Goal: Information Seeking & Learning: Learn about a topic

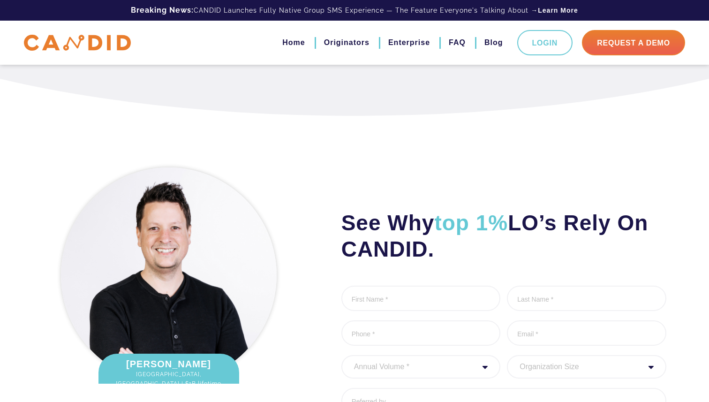
scroll to position [932, 0]
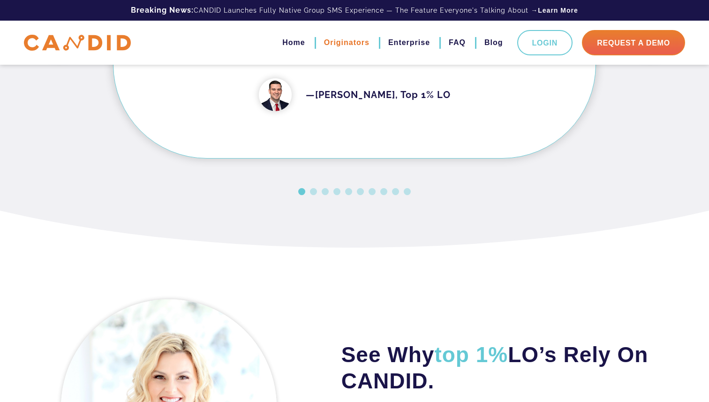
click at [359, 43] on link "Originators" at bounding box center [346, 43] width 45 height 16
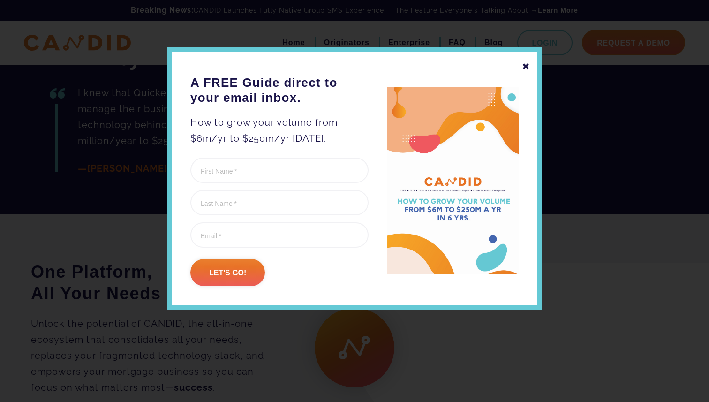
scroll to position [2221, 0]
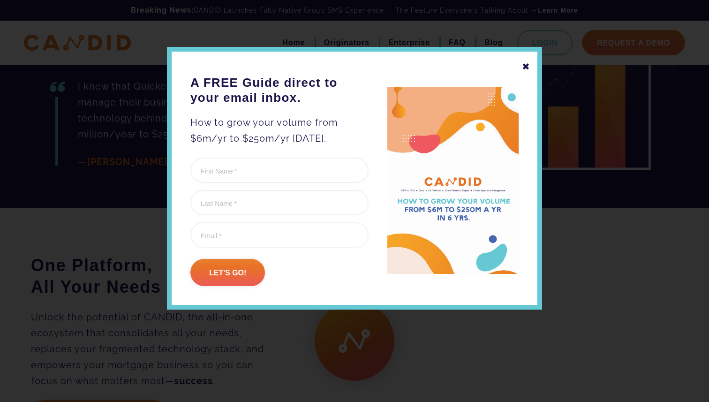
click at [526, 68] on div "✖" at bounding box center [526, 67] width 8 height 16
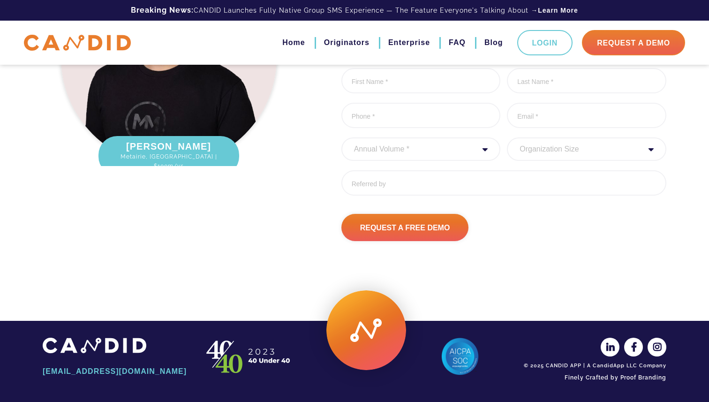
scroll to position [3166, 0]
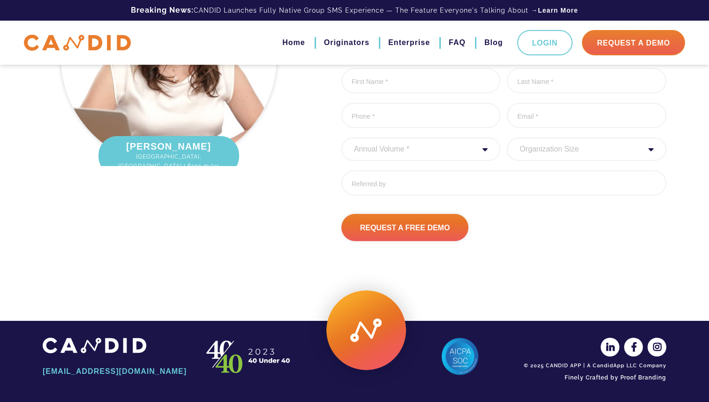
click at [113, 37] on img at bounding box center [77, 43] width 107 height 16
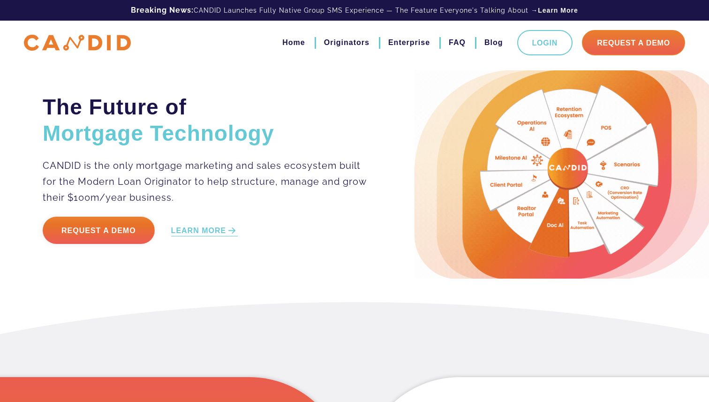
click at [104, 44] on img at bounding box center [77, 43] width 107 height 16
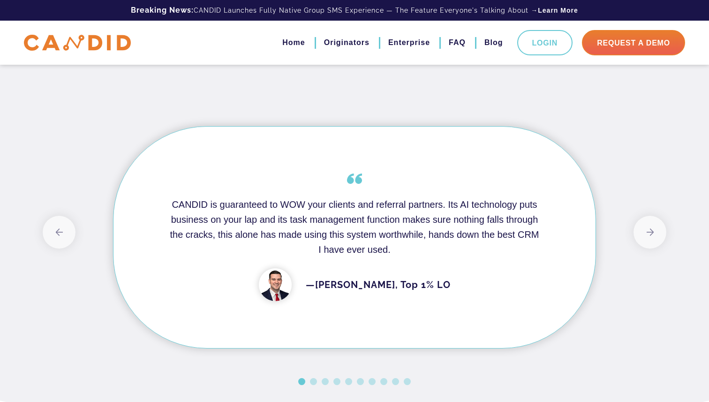
scroll to position [474, 0]
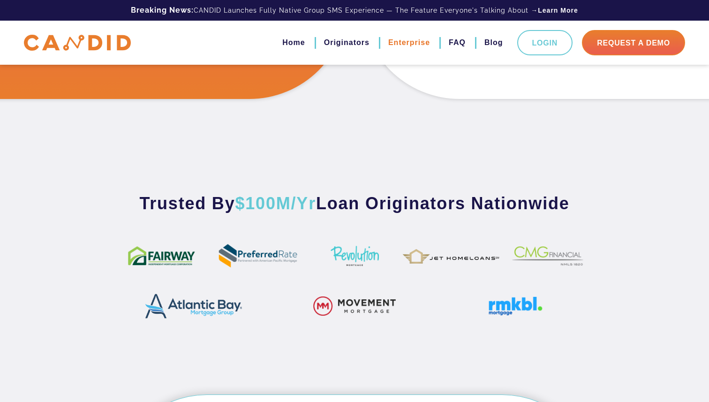
click at [421, 41] on link "Enterprise" at bounding box center [409, 43] width 42 height 16
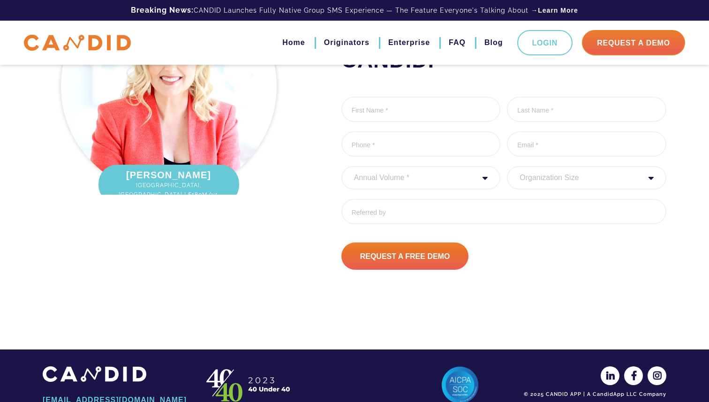
scroll to position [2582, 0]
